Goal: Transaction & Acquisition: Obtain resource

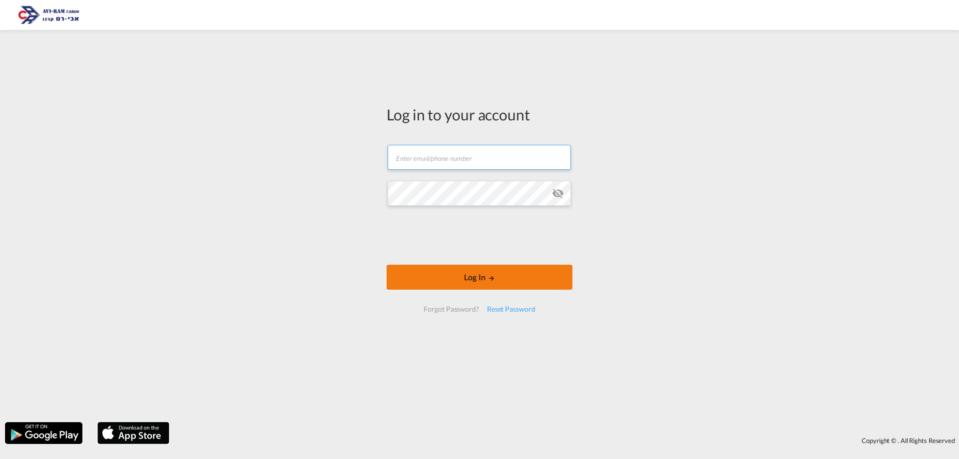
type input "[EMAIL_ADDRESS][DOMAIN_NAME]"
click at [470, 279] on button "Log In" at bounding box center [480, 277] width 186 height 25
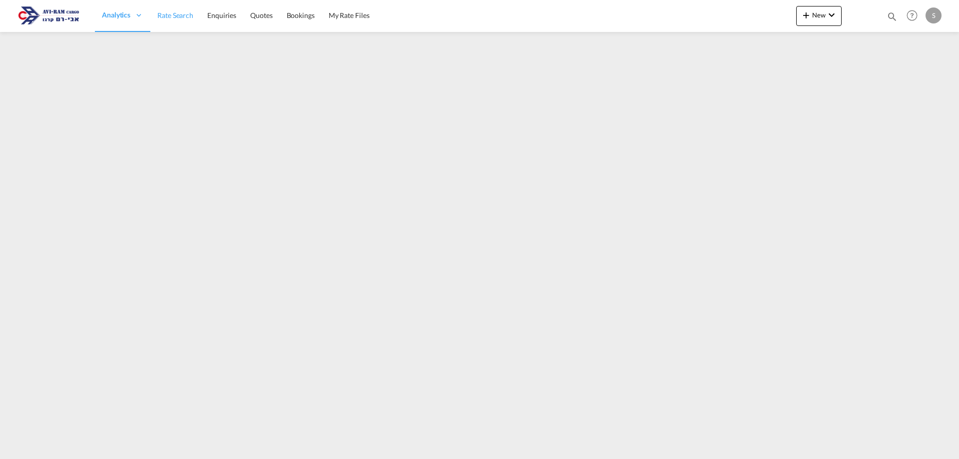
click at [177, 18] on span "Rate Search" at bounding box center [175, 15] width 36 height 8
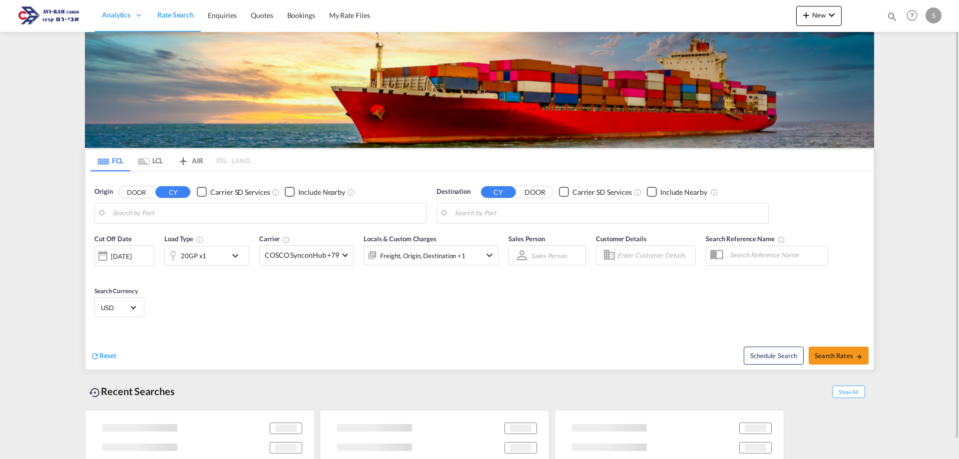
type input "[PERSON_NAME] ([PERSON_NAME]), [GEOGRAPHIC_DATA]"
type input "Ashdod, ILASH"
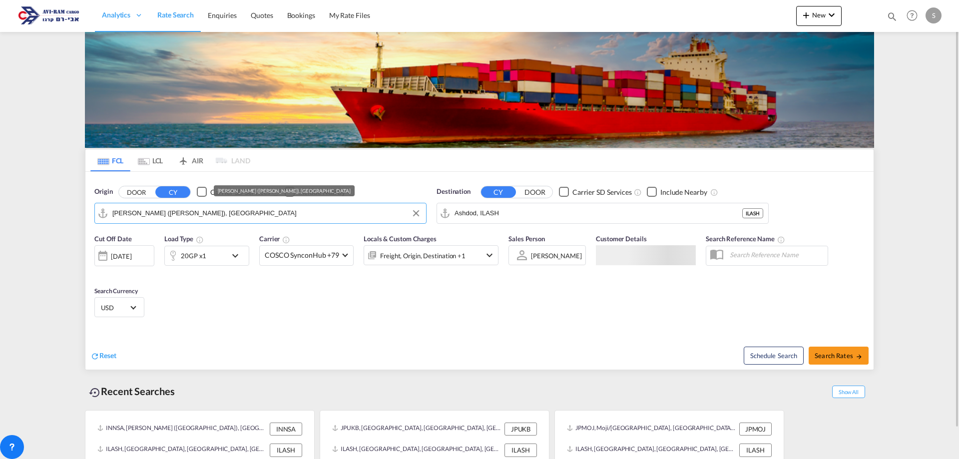
click at [142, 210] on input "[PERSON_NAME] ([PERSON_NAME]), [GEOGRAPHIC_DATA]" at bounding box center [266, 213] width 309 height 15
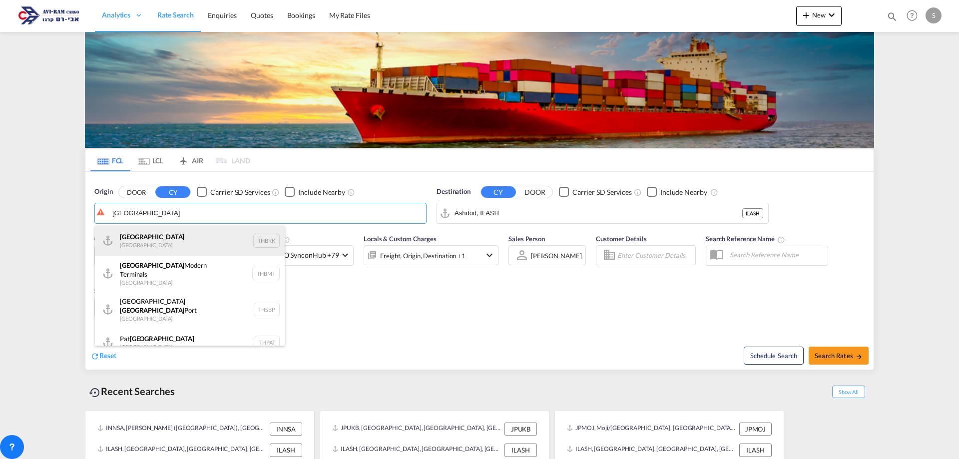
click at [171, 236] on div "[GEOGRAPHIC_DATA] [GEOGRAPHIC_DATA] THBKK" at bounding box center [190, 241] width 190 height 30
type input "[GEOGRAPHIC_DATA], THBKK"
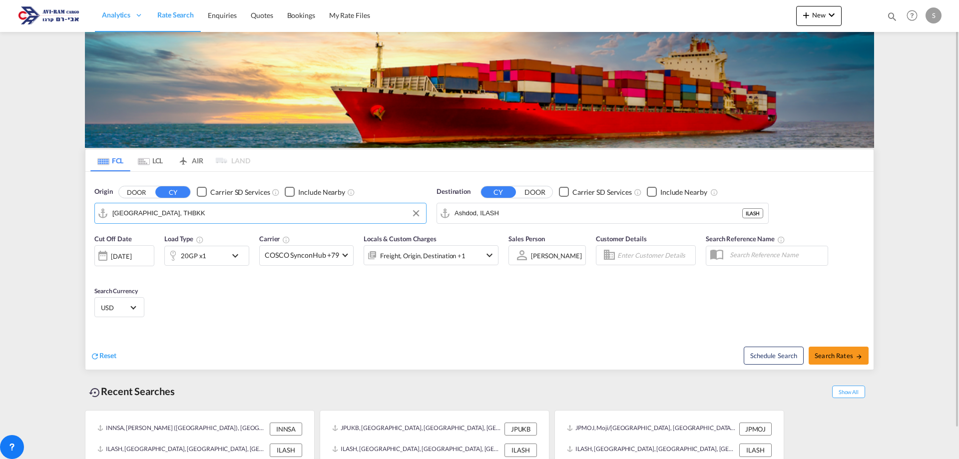
click at [206, 257] on div "20GP x1" at bounding box center [196, 256] width 62 height 20
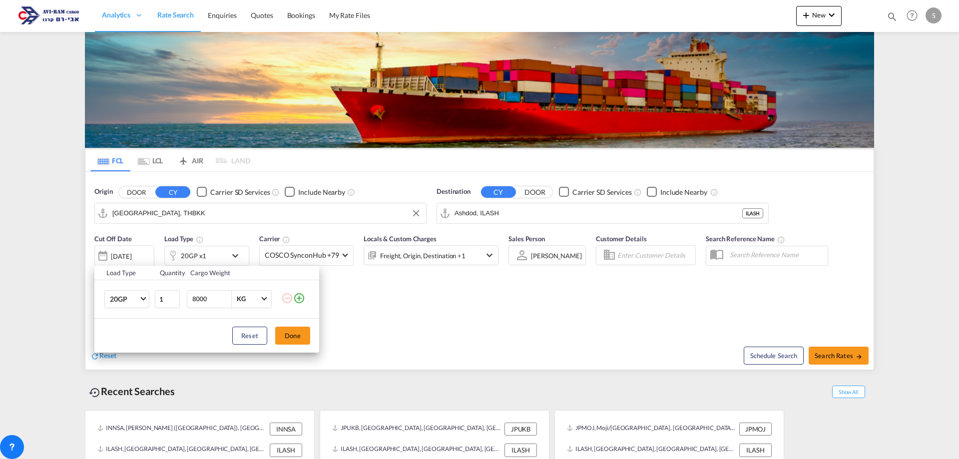
click at [206, 260] on div "Load Type Quantity Cargo Weight 20GP 20GP 40GP 40HC 45HC 20RE 40RE 40HR 20OT 40…" at bounding box center [479, 229] width 959 height 459
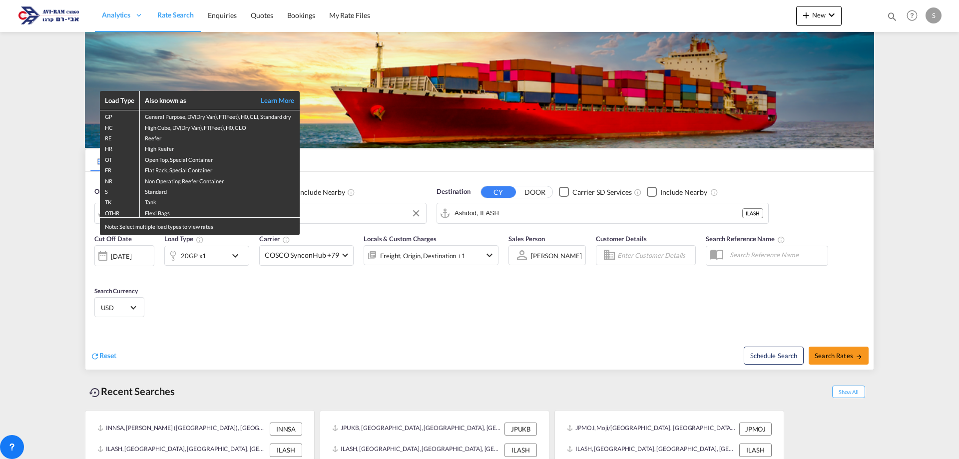
click at [120, 264] on div "Load Type Also known as Learn More GP General Purpose, DV(Dry Van), FT(Feet), H…" at bounding box center [479, 229] width 959 height 459
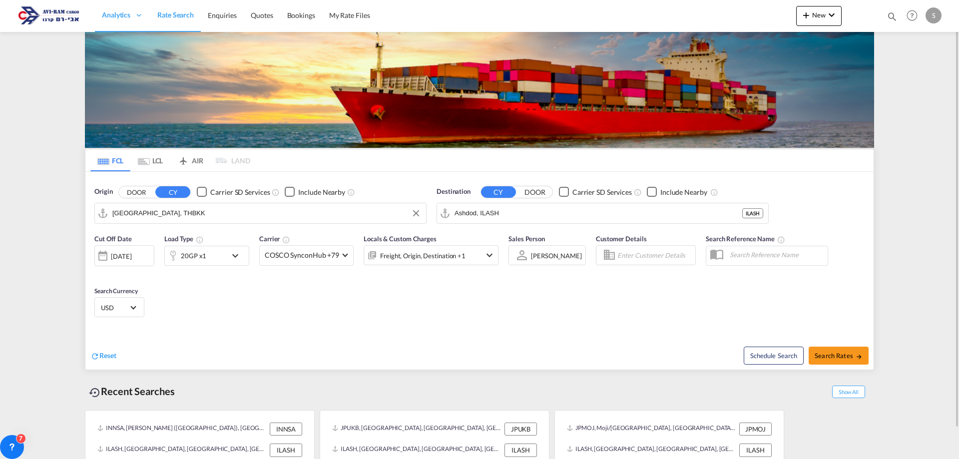
click at [123, 256] on div "[DATE]" at bounding box center [121, 256] width 20 height 9
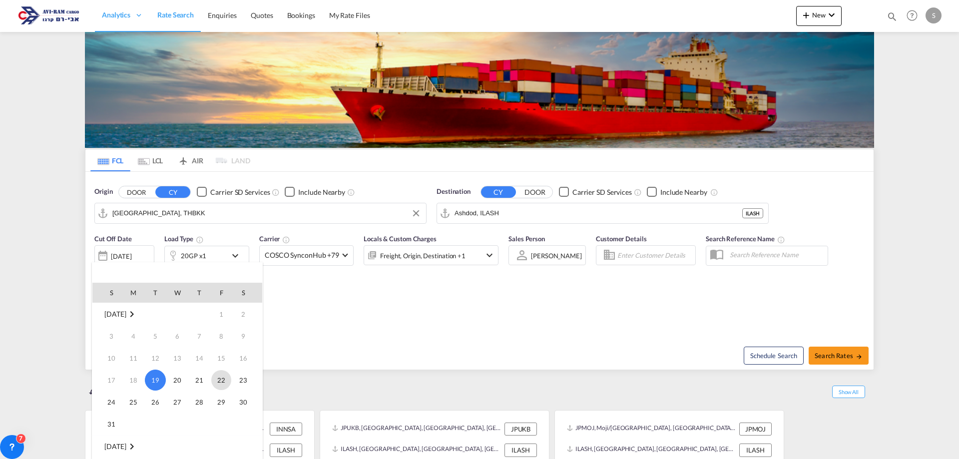
click at [224, 377] on span "22" at bounding box center [221, 380] width 20 height 20
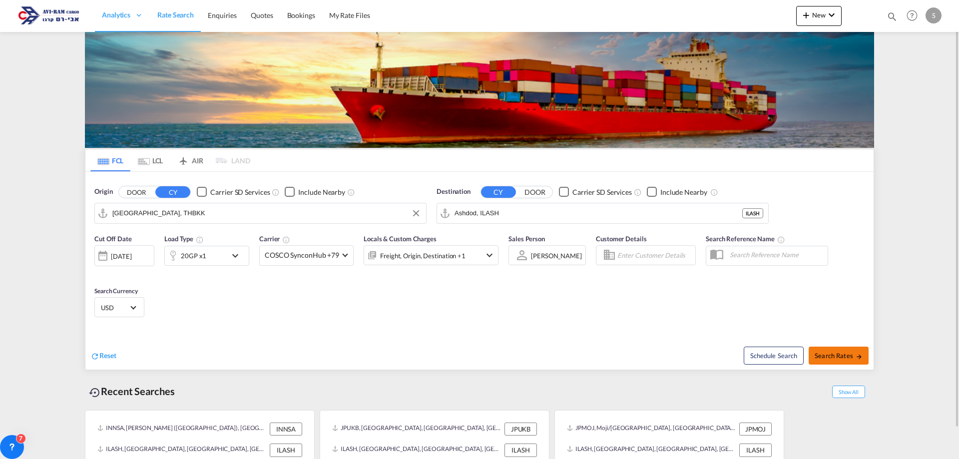
click at [826, 355] on span "Search Rates" at bounding box center [839, 356] width 48 height 8
type input "THBKK to ILASH / [DATE]"
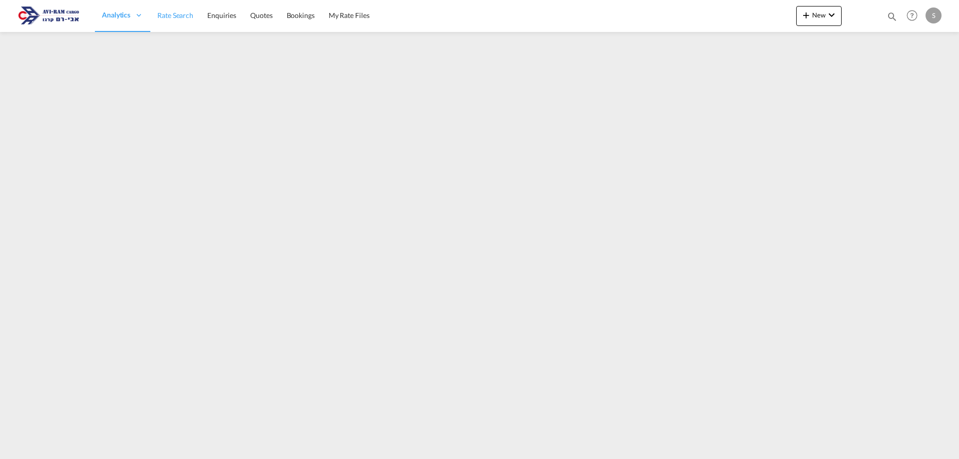
click at [165, 13] on span "Rate Search" at bounding box center [175, 15] width 36 height 8
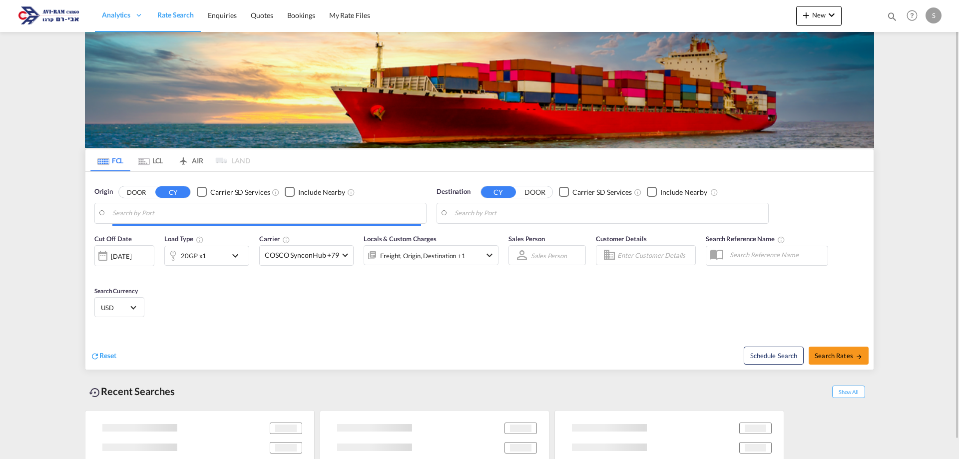
type input "[GEOGRAPHIC_DATA], THBKK"
type input "Ashdod, ILASH"
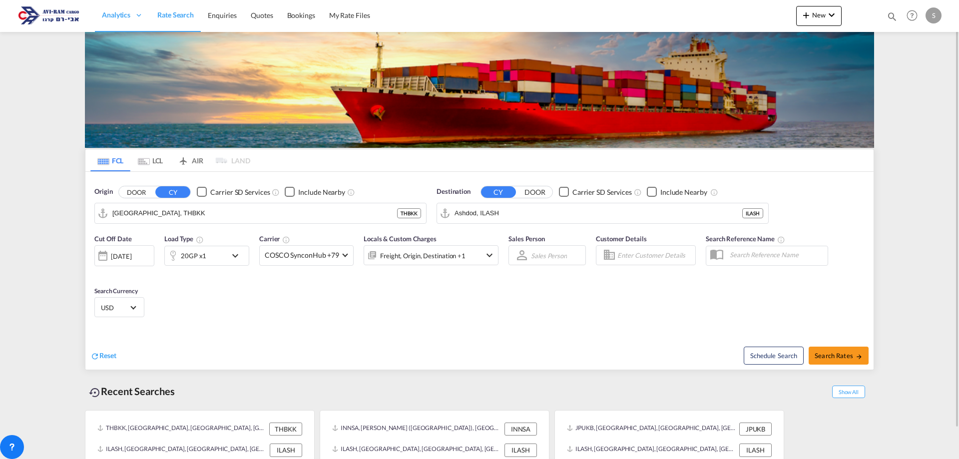
click at [153, 154] on md-tab-item "LCL" at bounding box center [150, 160] width 40 height 22
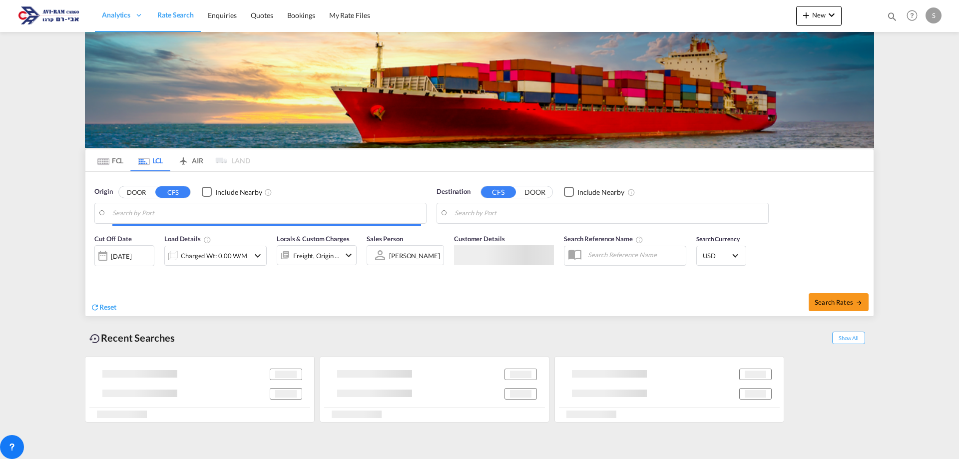
type input "[PERSON_NAME] ([PERSON_NAME]), [GEOGRAPHIC_DATA]"
type input "Ashdod, ILASH"
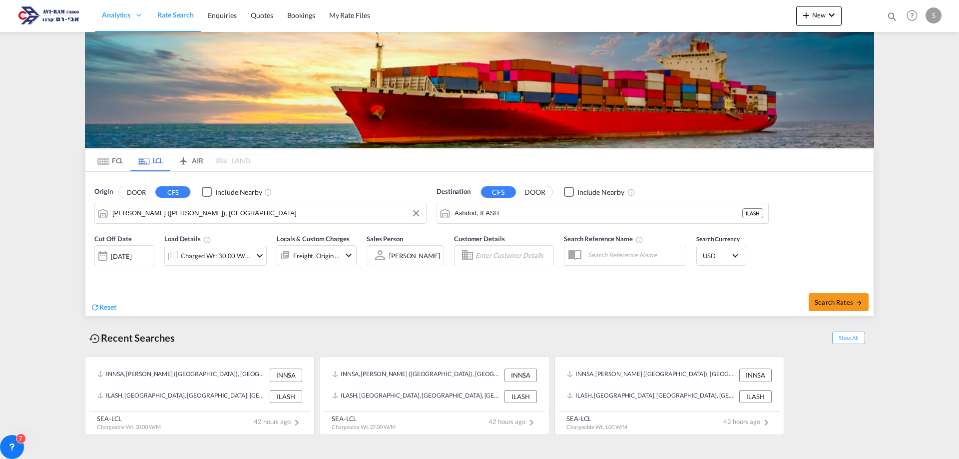
click at [178, 218] on input "[PERSON_NAME] ([PERSON_NAME]), [GEOGRAPHIC_DATA]" at bounding box center [266, 213] width 309 height 15
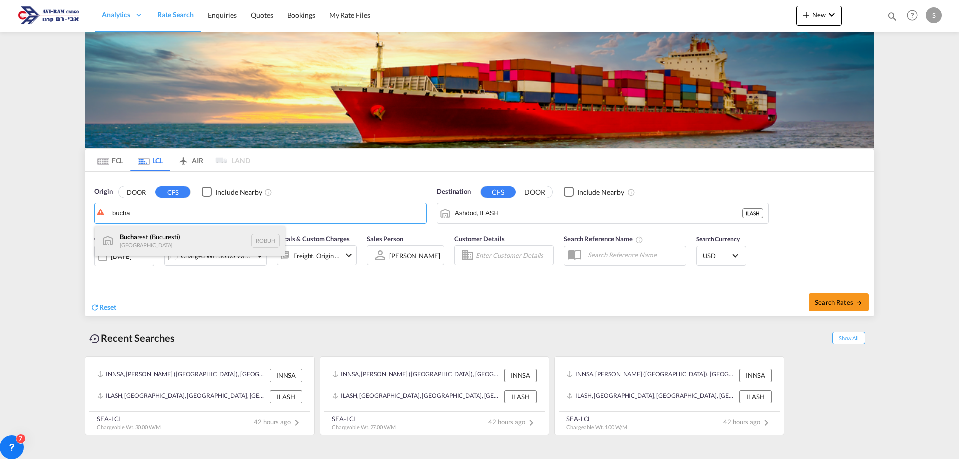
click at [182, 238] on div "Bucha rest (Bucuresti) Romania ROBUH" at bounding box center [190, 241] width 190 height 30
type input "Bucharest (Bucuresti), ROBUH"
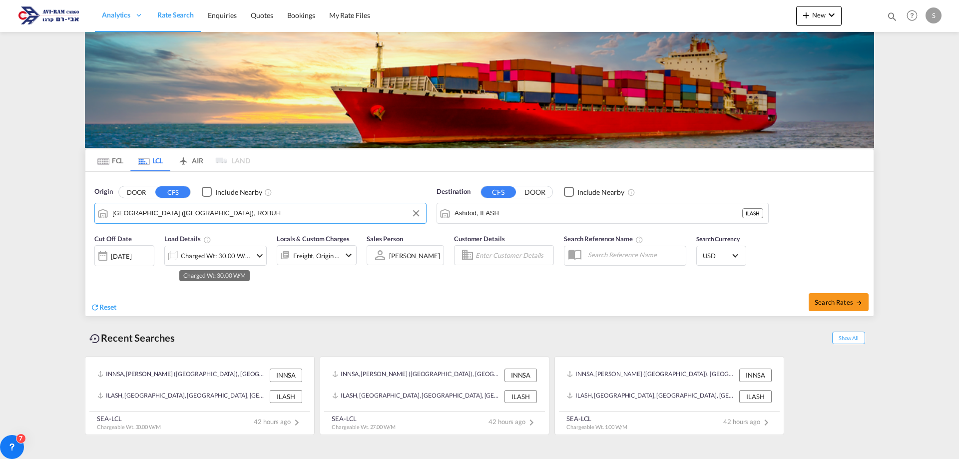
click at [208, 257] on div "Charged Wt: 30.00 W/M" at bounding box center [216, 256] width 70 height 14
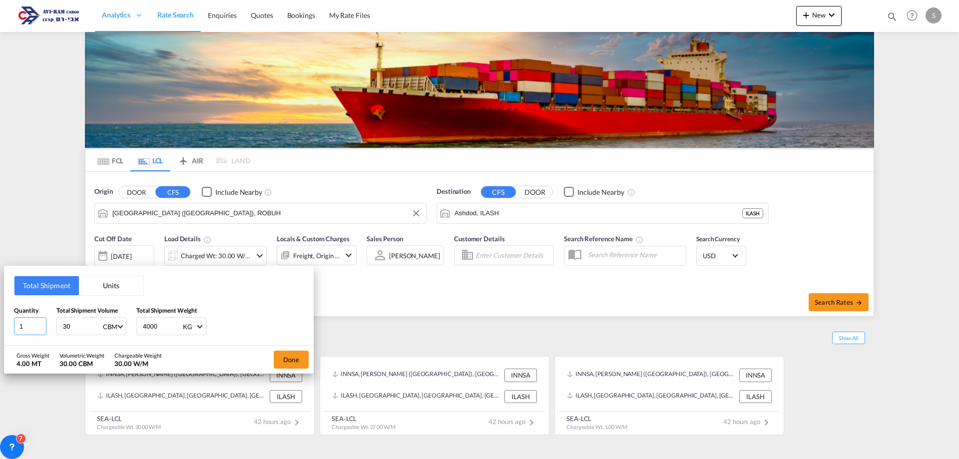
drag, startPoint x: 25, startPoint y: 326, endPoint x: 13, endPoint y: 325, distance: 12.0
click at [13, 325] on div "Total Shipment Units Quantity 1 Total Shipment Volume 30 CBM CBM CFT Total Ship…" at bounding box center [159, 306] width 310 height 80
type input "4"
type input "3.79"
type input "563"
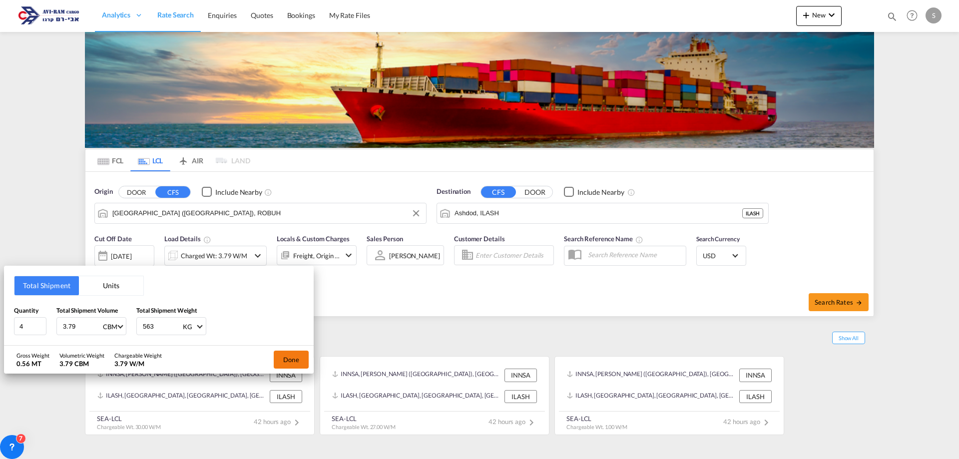
click at [303, 360] on button "Done" at bounding box center [291, 360] width 35 height 18
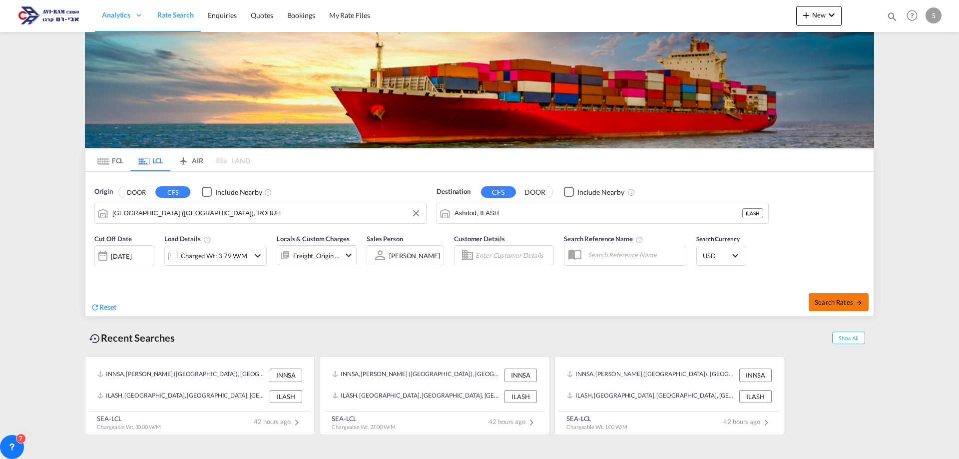
click at [859, 308] on button "Search Rates" at bounding box center [839, 302] width 60 height 18
type input "ROBUH to ILASH / 19 Aug 2025"
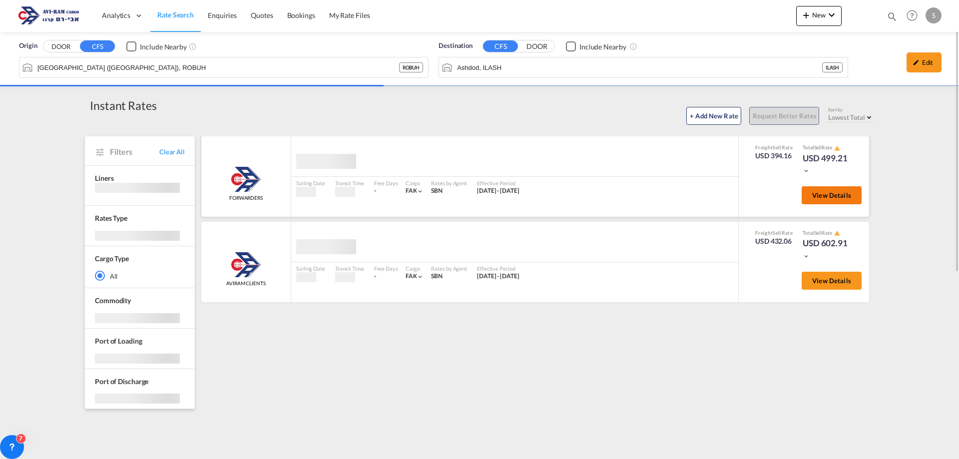
click at [822, 192] on span "View Details" at bounding box center [831, 195] width 39 height 8
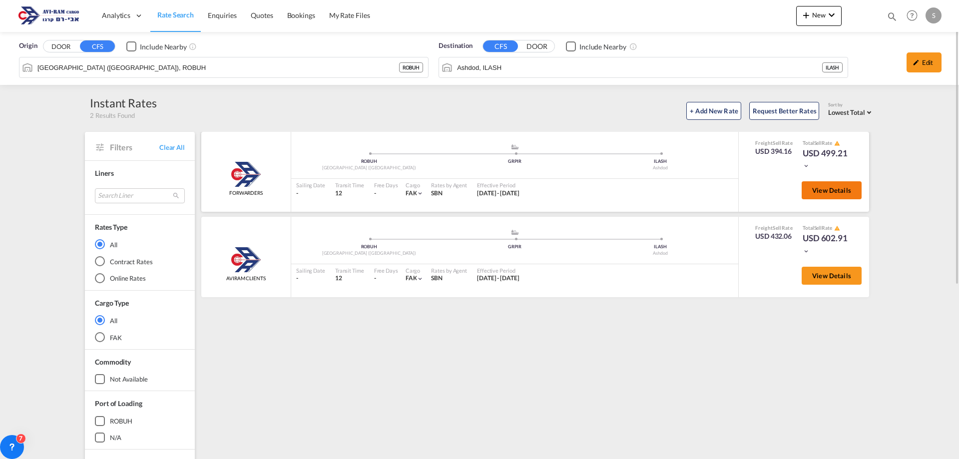
click at [814, 194] on span "View Details" at bounding box center [831, 190] width 39 height 8
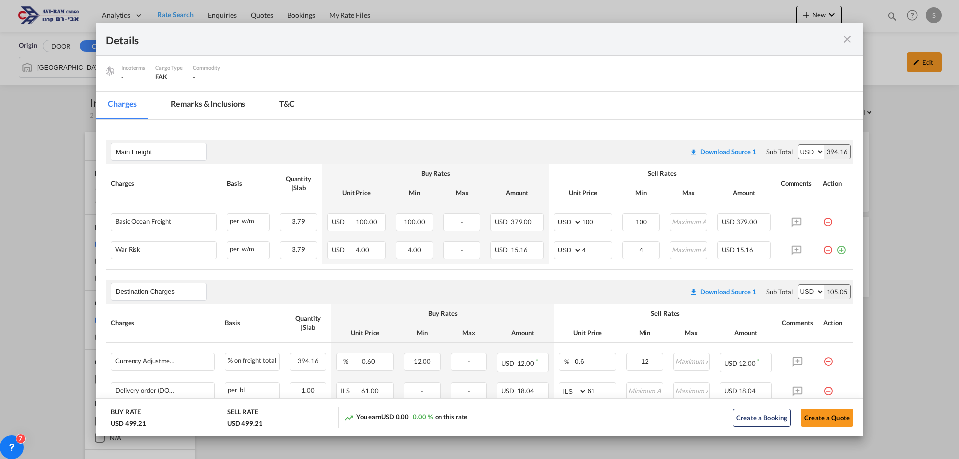
scroll to position [200, 0]
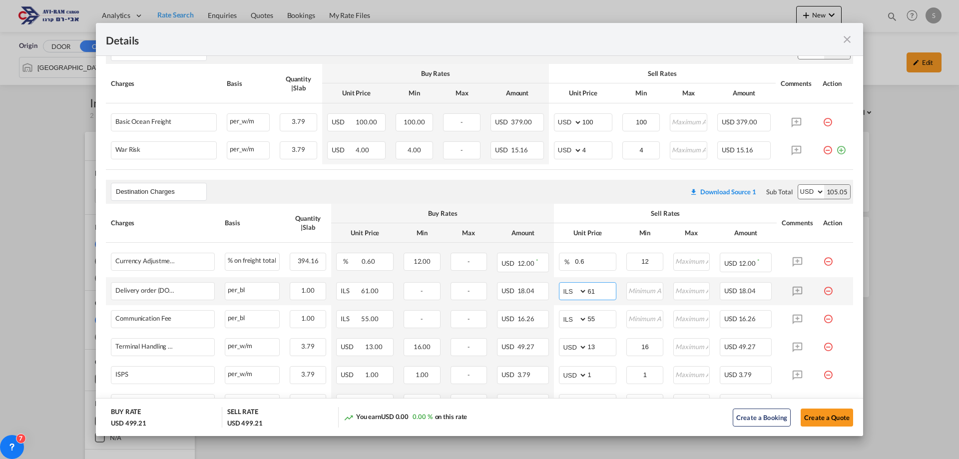
drag, startPoint x: 595, startPoint y: 288, endPoint x: 565, endPoint y: 284, distance: 30.7
click at [565, 284] on md-input-container "AED AFN ALL AMD ANG AOA ARS AUD AWG AZN BAM BBD BDT BGN BHD BIF BMD BND BOB BRL…" at bounding box center [587, 291] width 57 height 18
type input "116"
type input "66"
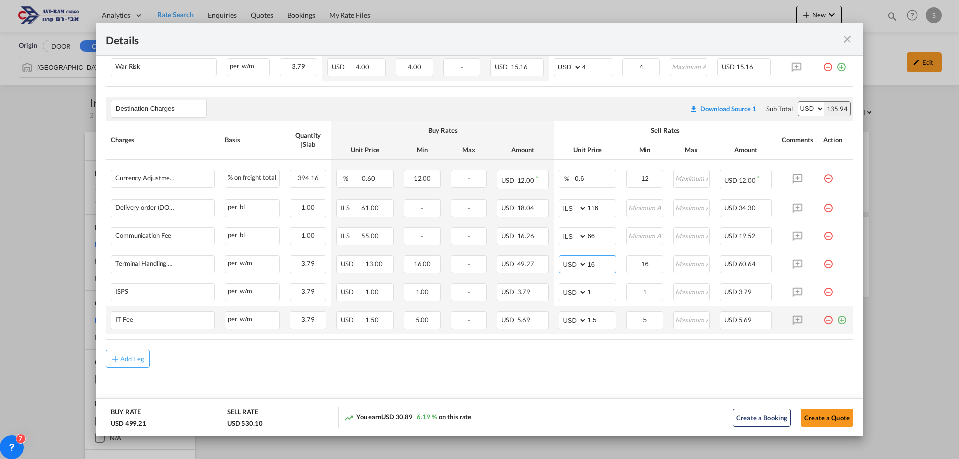
type input "16"
click at [837, 321] on md-icon "icon-plus-circle-outline green-400-fg" at bounding box center [842, 316] width 10 height 10
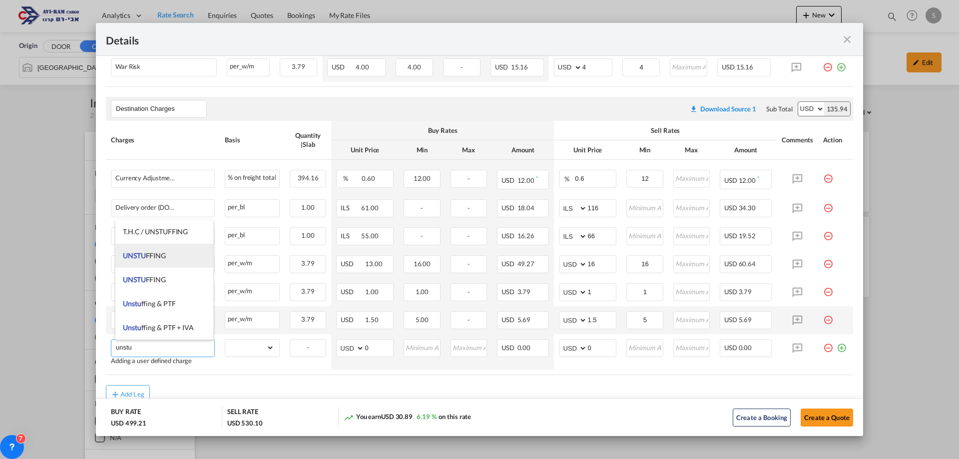
click at [175, 252] on li "UNSTU FFING" at bounding box center [164, 256] width 98 height 24
type input "UNSTUFFING"
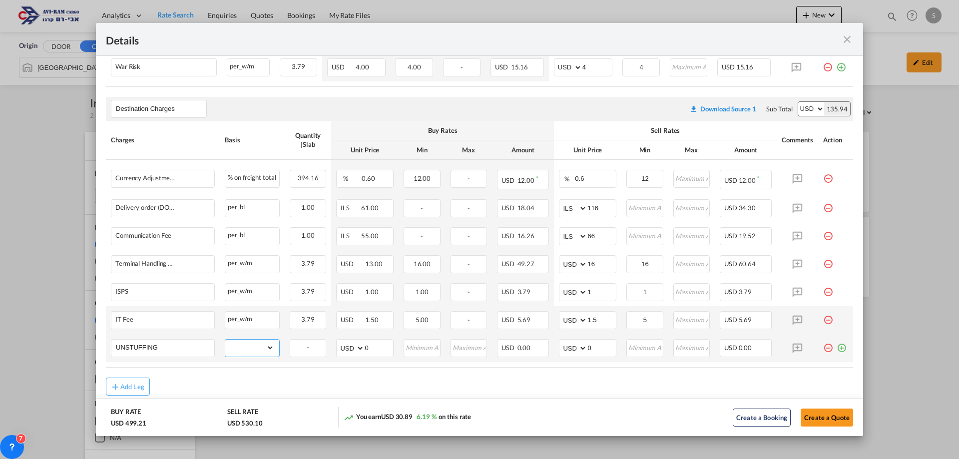
click at [268, 345] on select "gross_weight volumetric_weight per_shipment per_bl per_km per_hawb per_kg flat …" at bounding box center [249, 348] width 49 height 16
select select "per_ton"
click at [225, 340] on select "gross_weight volumetric_weight per_shipment per_bl per_km per_hawb per_kg flat …" at bounding box center [249, 348] width 49 height 16
drag, startPoint x: 593, startPoint y: 352, endPoint x: 572, endPoint y: 348, distance: 21.0
click at [573, 348] on md-input-container "AED AFN ALL AMD ANG AOA ARS AUD AWG AZN BAM BBD BDT BGN BHD BIF BMD BND BOB BRL…" at bounding box center [587, 348] width 57 height 18
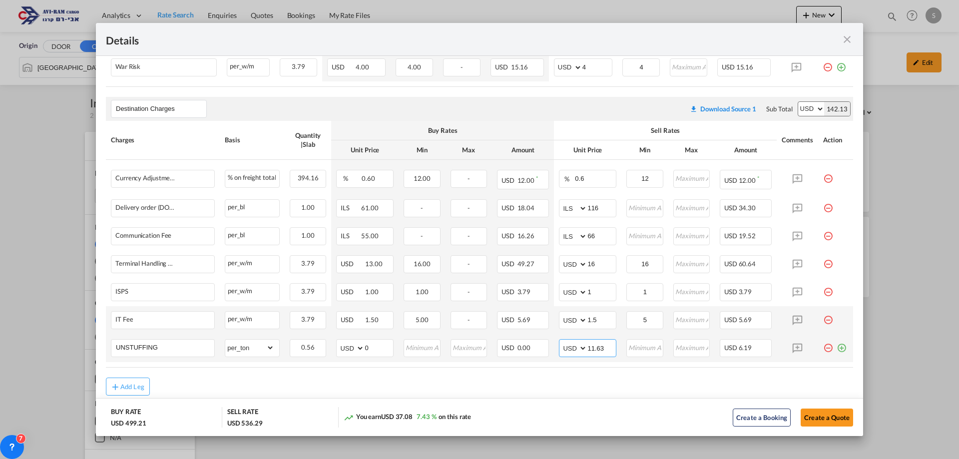
type input "11.63"
type input "12"
click at [602, 346] on input "11.63" at bounding box center [602, 347] width 28 height 15
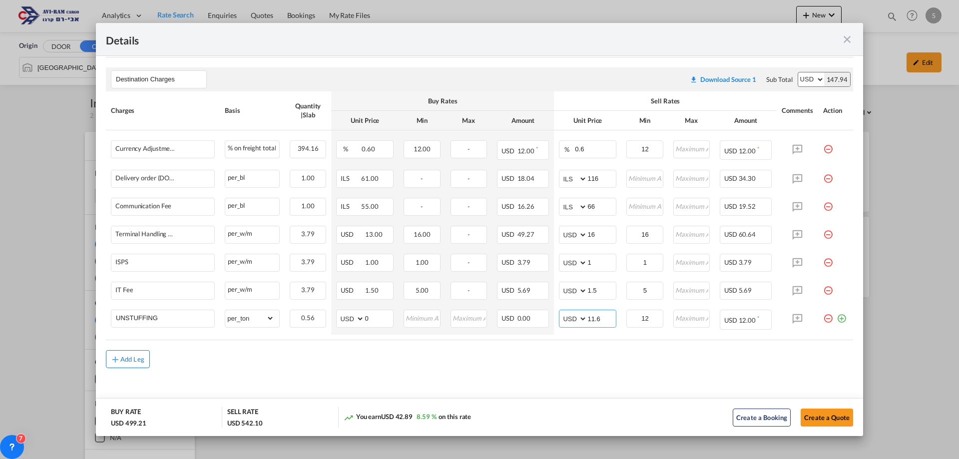
type input "11.6"
click at [132, 357] on div "Add Leg" at bounding box center [132, 359] width 24 height 6
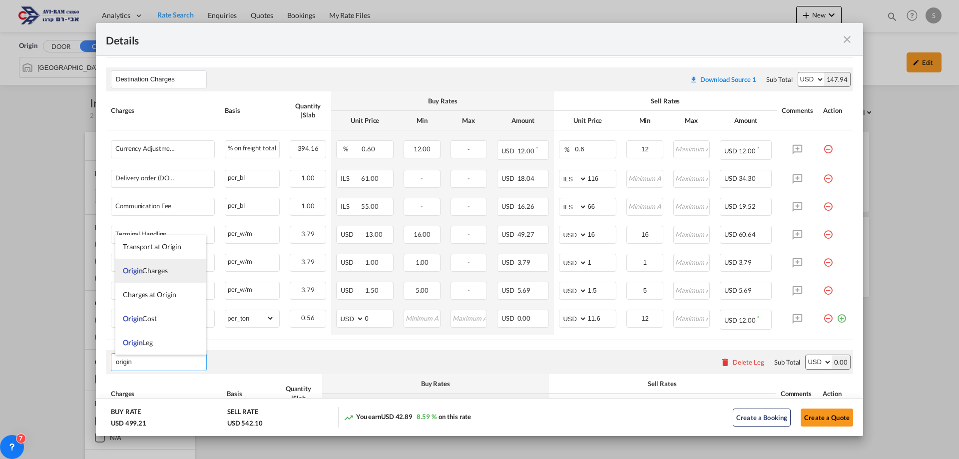
click at [162, 266] on span "Origin Charges" at bounding box center [145, 270] width 45 height 8
type input "Origin Charges"
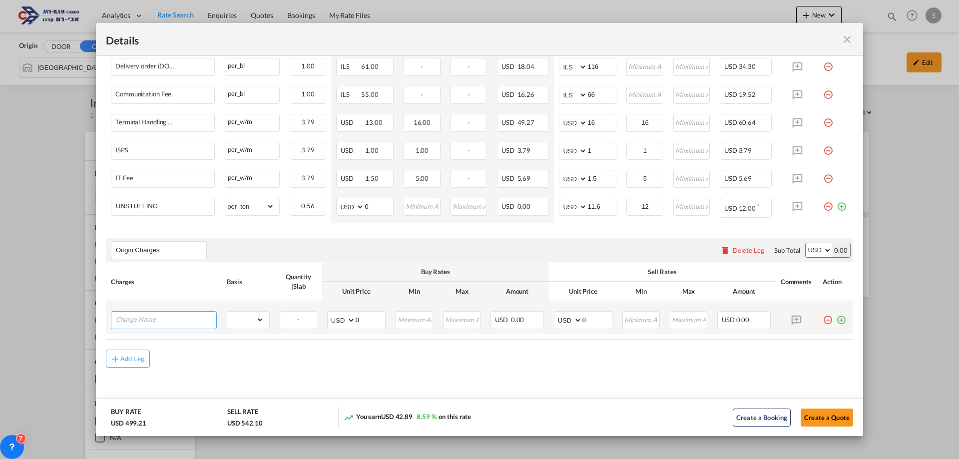
click at [189, 321] on input "Charge Name" at bounding box center [166, 319] width 100 height 15
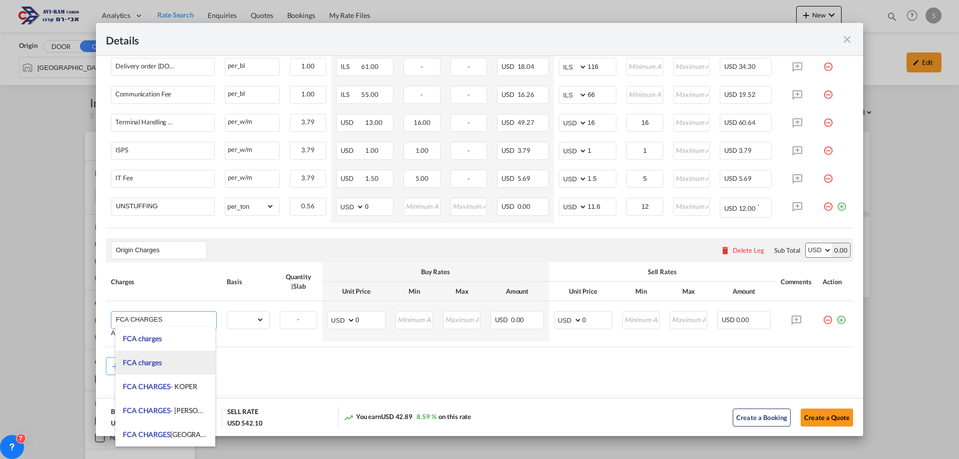
click at [175, 361] on li "FCA charges" at bounding box center [165, 363] width 100 height 24
type input "FCA charges"
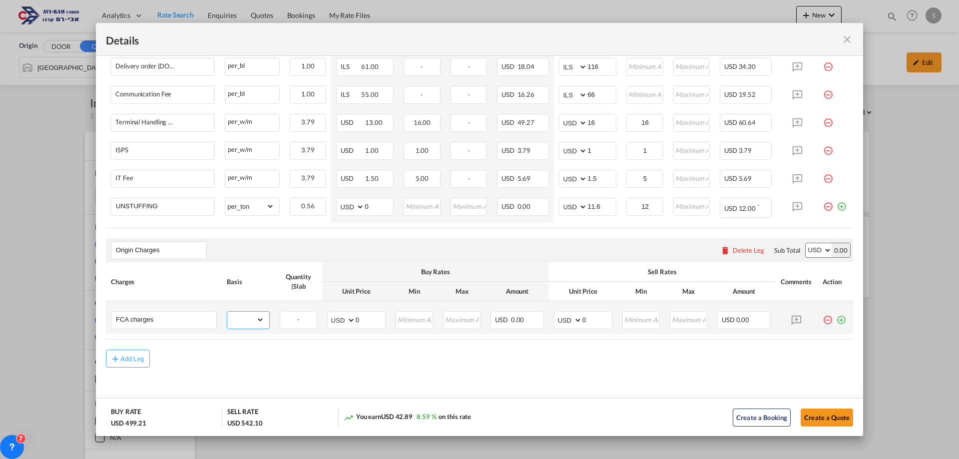
click at [242, 317] on select "gross_weight volumetric_weight per_shipment per_bl per_km per_hawb per_kg flat …" at bounding box center [245, 320] width 37 height 16
select select "per_shipment"
click at [227, 312] on select "gross_weight volumetric_weight per_shipment per_bl per_km per_hawb per_kg flat …" at bounding box center [245, 320] width 37 height 16
drag, startPoint x: 588, startPoint y: 325, endPoint x: 566, endPoint y: 326, distance: 21.5
click at [566, 326] on md-input-container "AED AFN ALL AMD ANG AOA ARS AUD AWG AZN BAM BBD BDT BGN BHD BIF BMD BND BOB BRL…" at bounding box center [583, 320] width 58 height 18
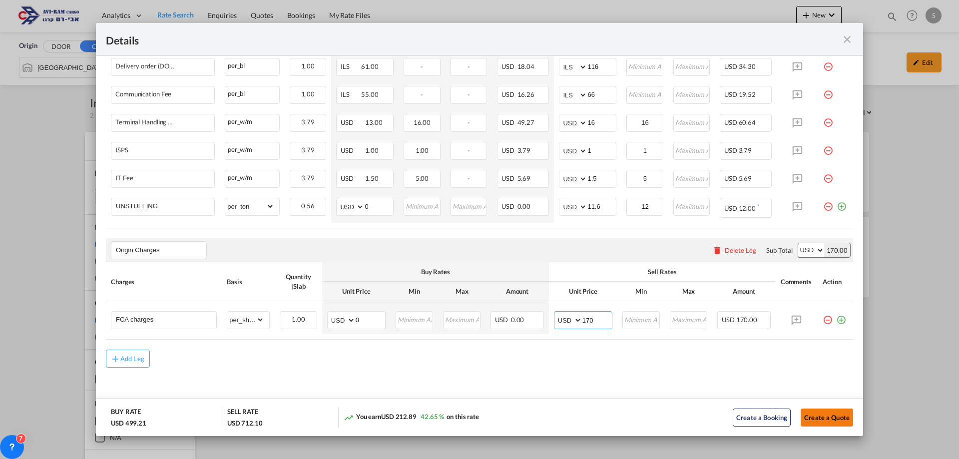
type input "170"
click at [830, 423] on button "Create a Quote" at bounding box center [827, 418] width 52 height 18
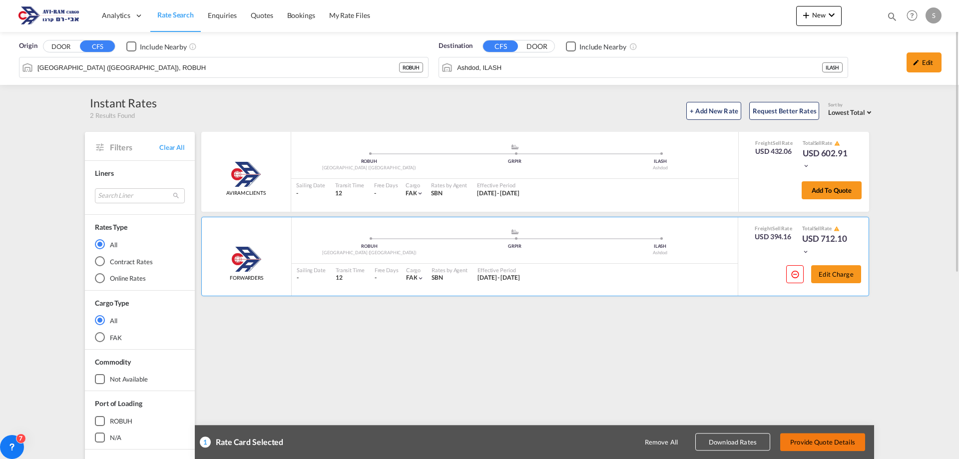
click at [814, 448] on button "Provide Quote Details" at bounding box center [822, 442] width 85 height 18
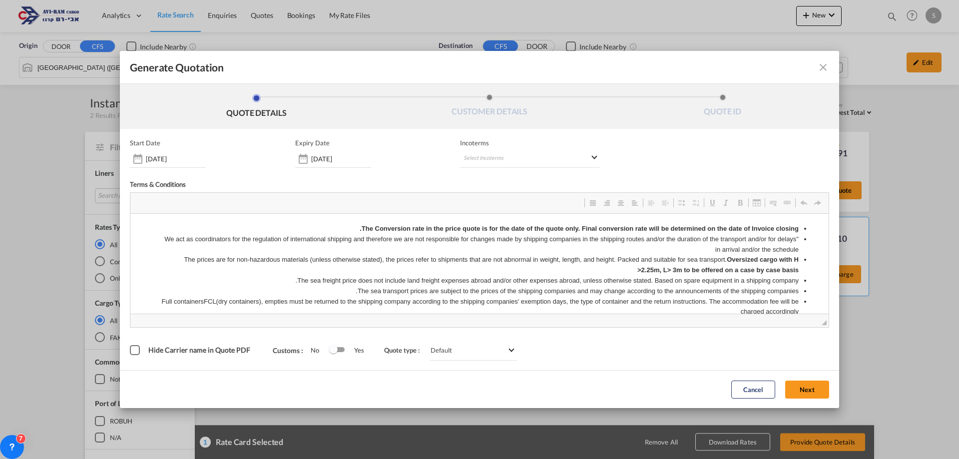
scroll to position [0, 0]
click at [496, 154] on md-select "Select Incoterms CFR - import Cost and Freight CPT - export Carrier Paid to DPU…" at bounding box center [530, 159] width 140 height 18
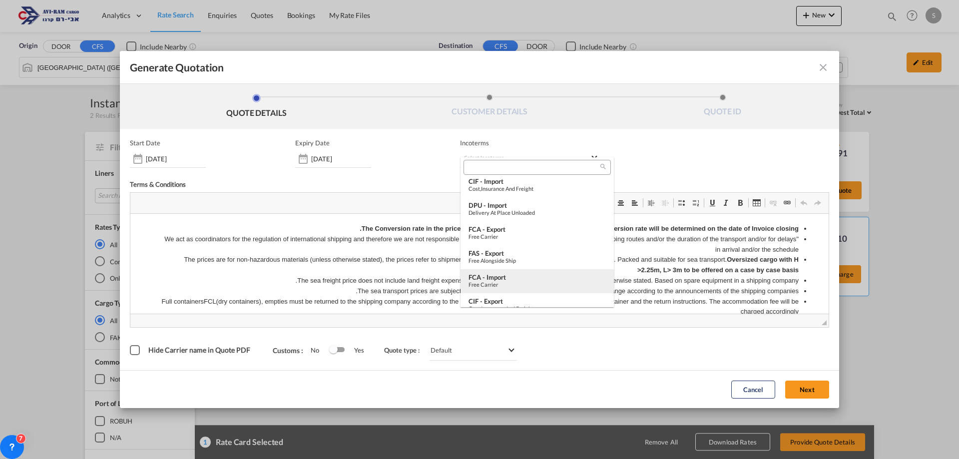
scroll to position [150, 0]
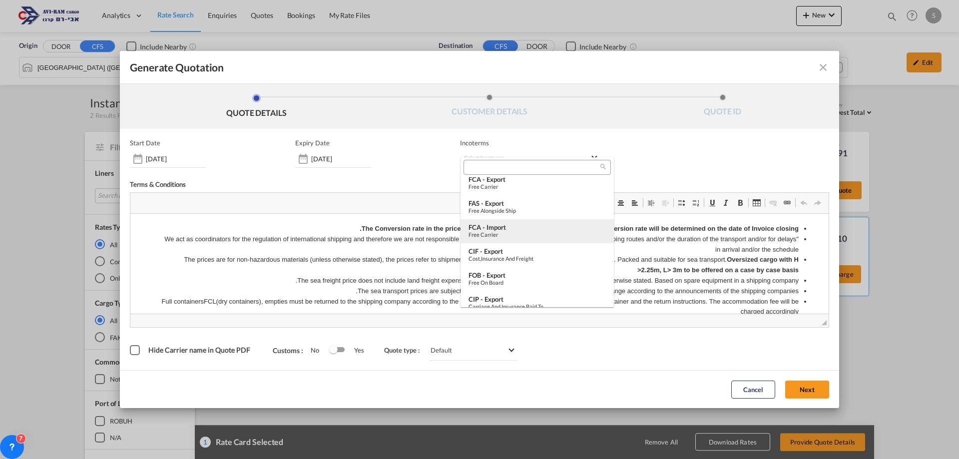
click at [517, 227] on div "FCA - import" at bounding box center [537, 227] width 137 height 8
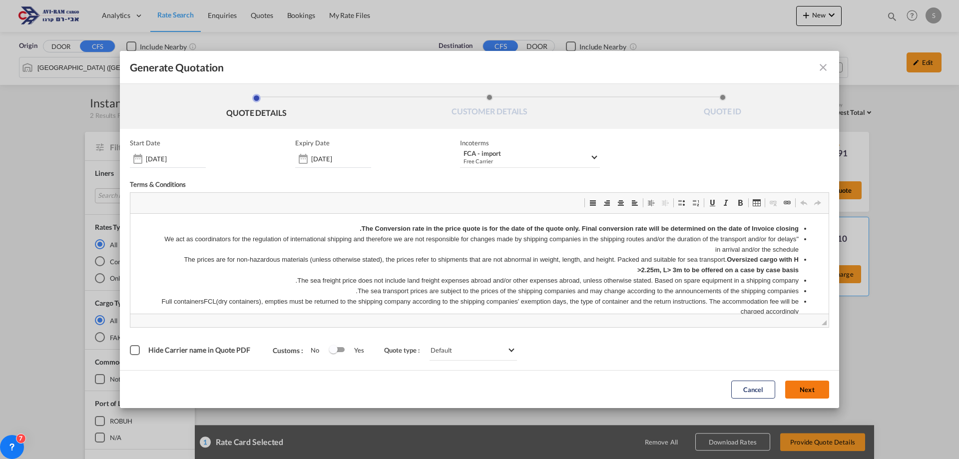
click at [806, 390] on button "Next" at bounding box center [807, 390] width 44 height 18
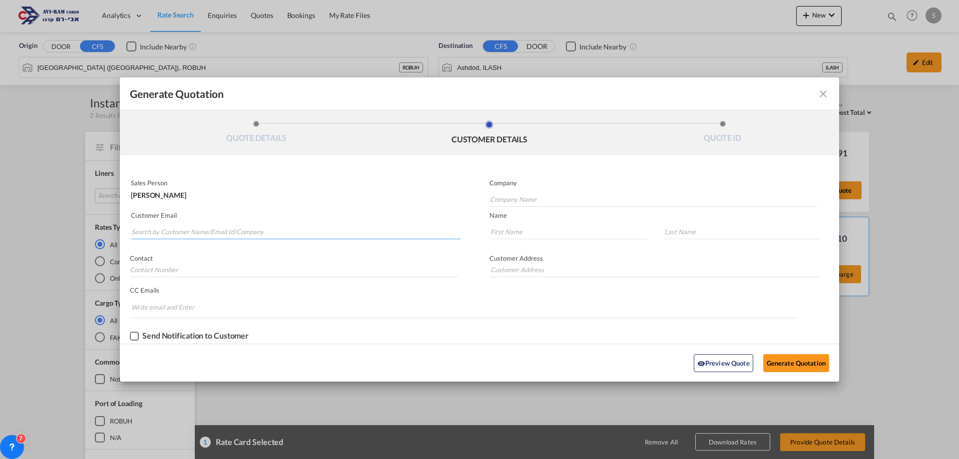
click at [219, 234] on input "Search by Customer Name/Email Id/Company" at bounding box center [295, 231] width 329 height 15
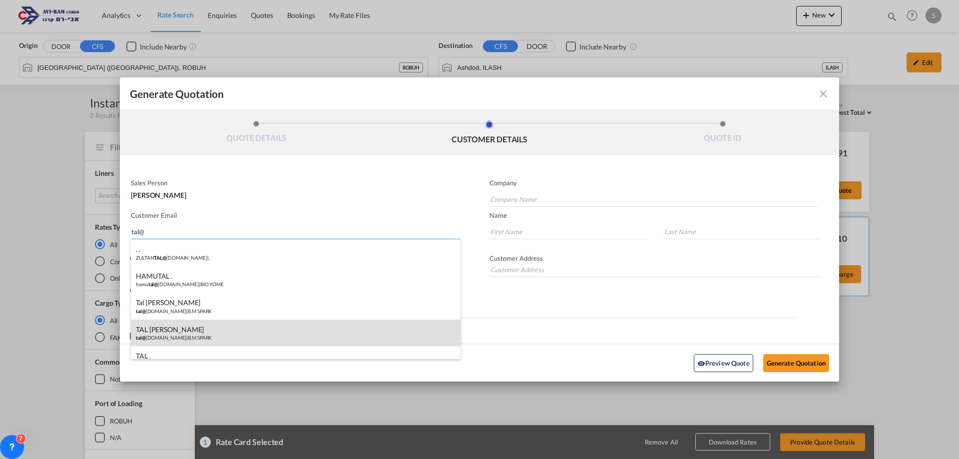
type input "tal@"
click at [223, 332] on div "TAL BEN MOSHE tal@ bmspark.co.il | B.M SPARK" at bounding box center [296, 333] width 330 height 27
type input "B.M SPARK"
type input "tal@bmspark.co.il"
type input "TAL"
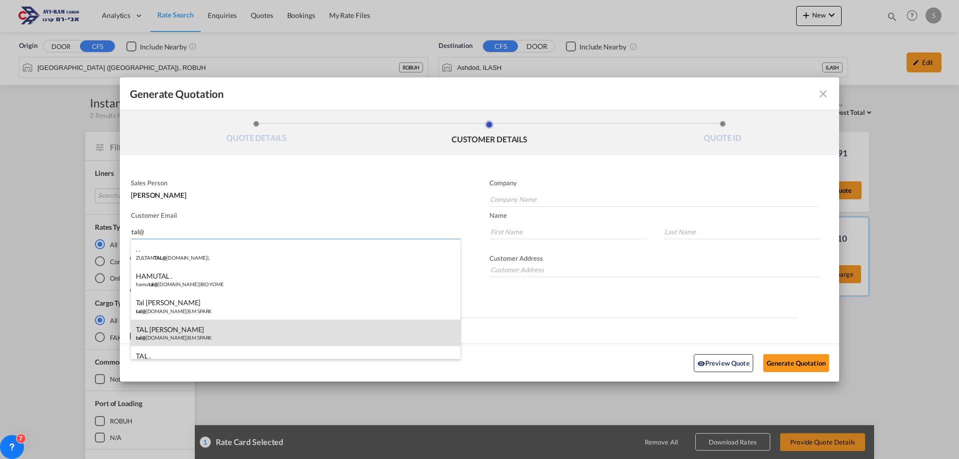
type input "BEN MOSHE"
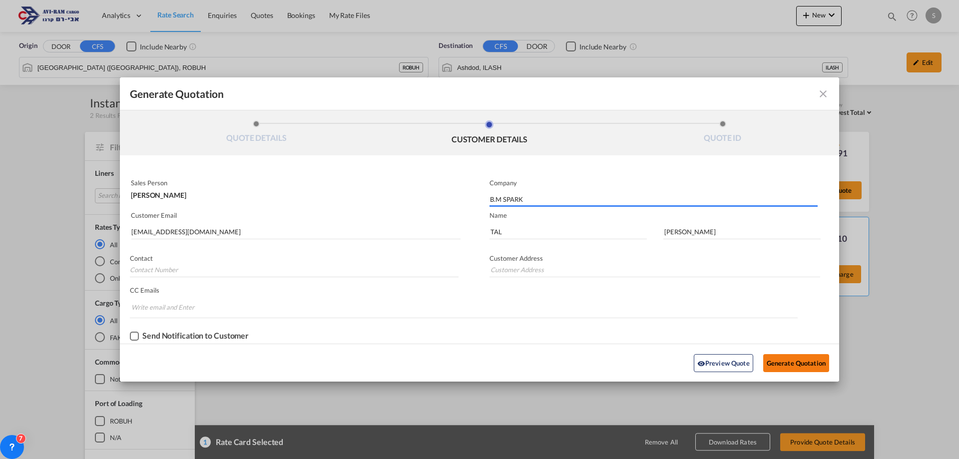
click at [785, 365] on button "Generate Quotation" at bounding box center [796, 363] width 66 height 18
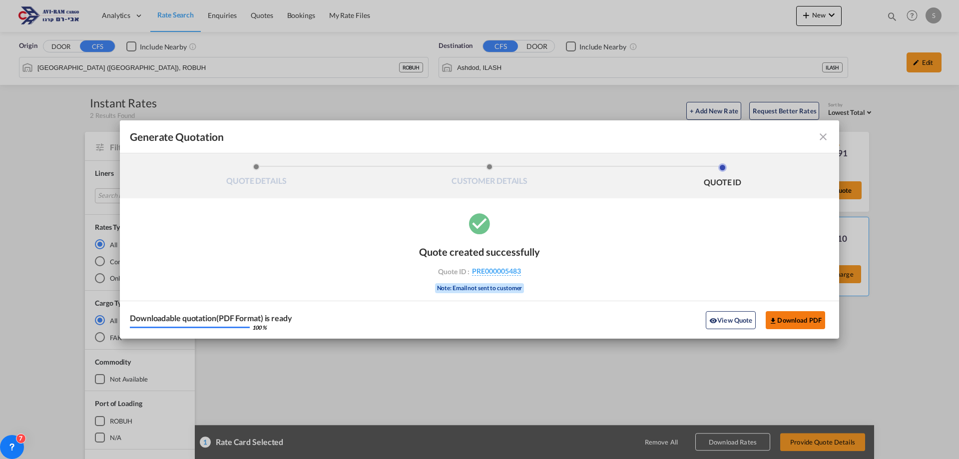
click at [807, 320] on button "Download PDF" at bounding box center [795, 320] width 59 height 18
